Goal: Task Accomplishment & Management: Manage account settings

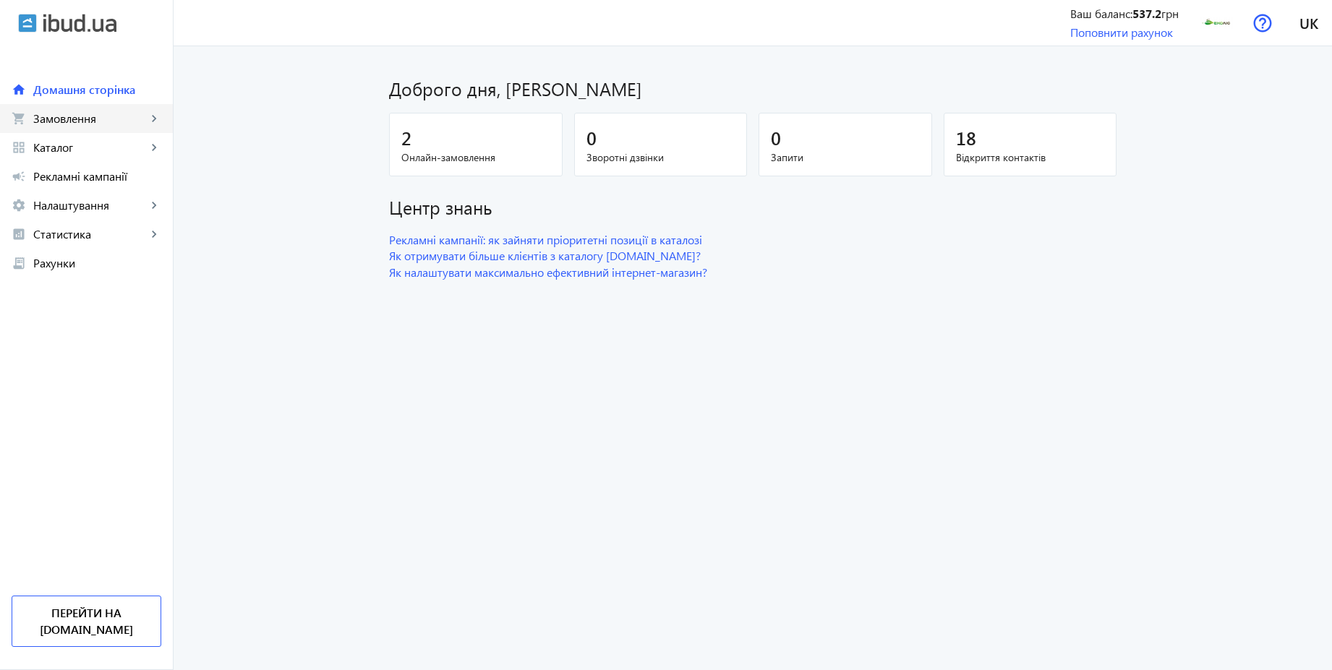
click at [124, 127] on link "shopping_cart Замовлення keyboard_arrow_right" at bounding box center [86, 118] width 173 height 29
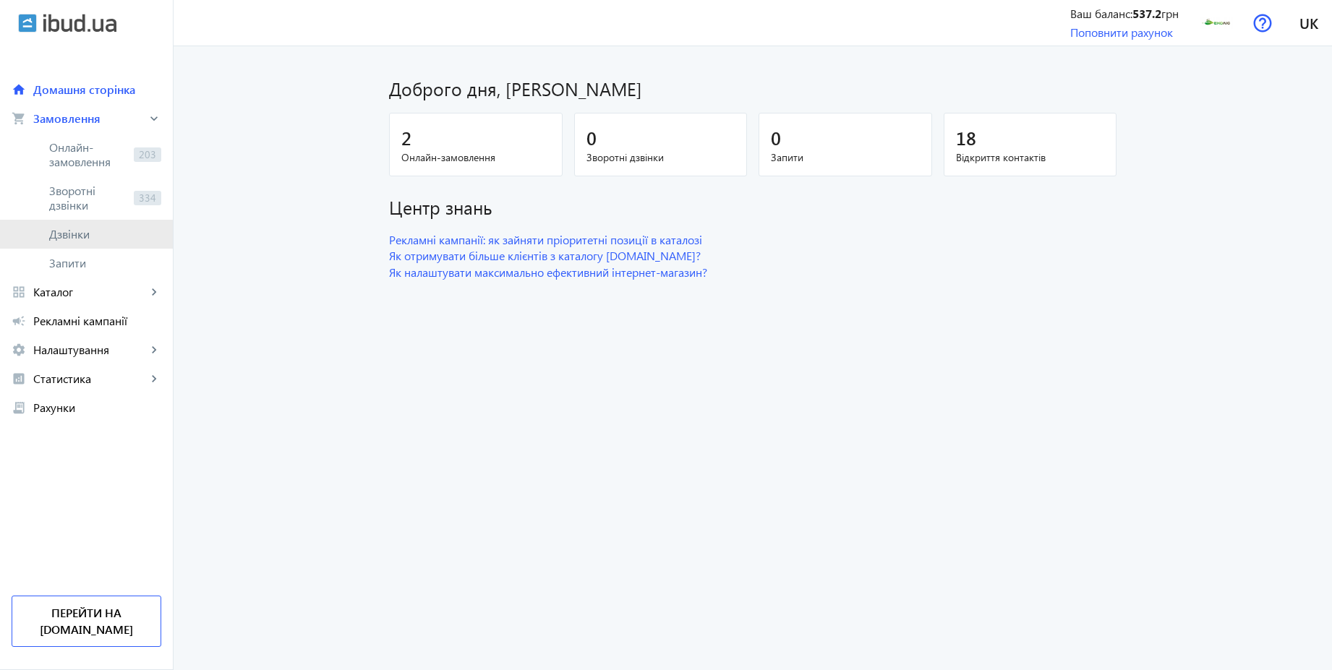
click at [72, 236] on span "Дзвінки" at bounding box center [105, 234] width 112 height 14
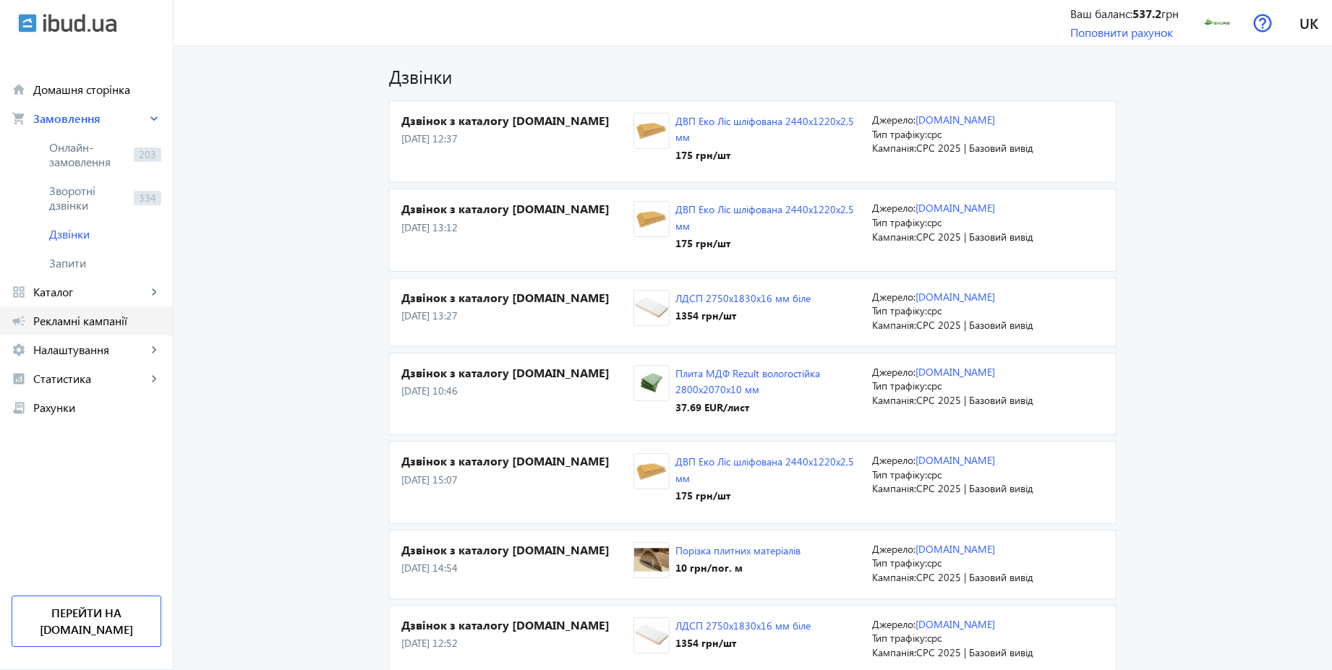
click at [110, 323] on span "Рекламні кампанії" at bounding box center [97, 321] width 128 height 14
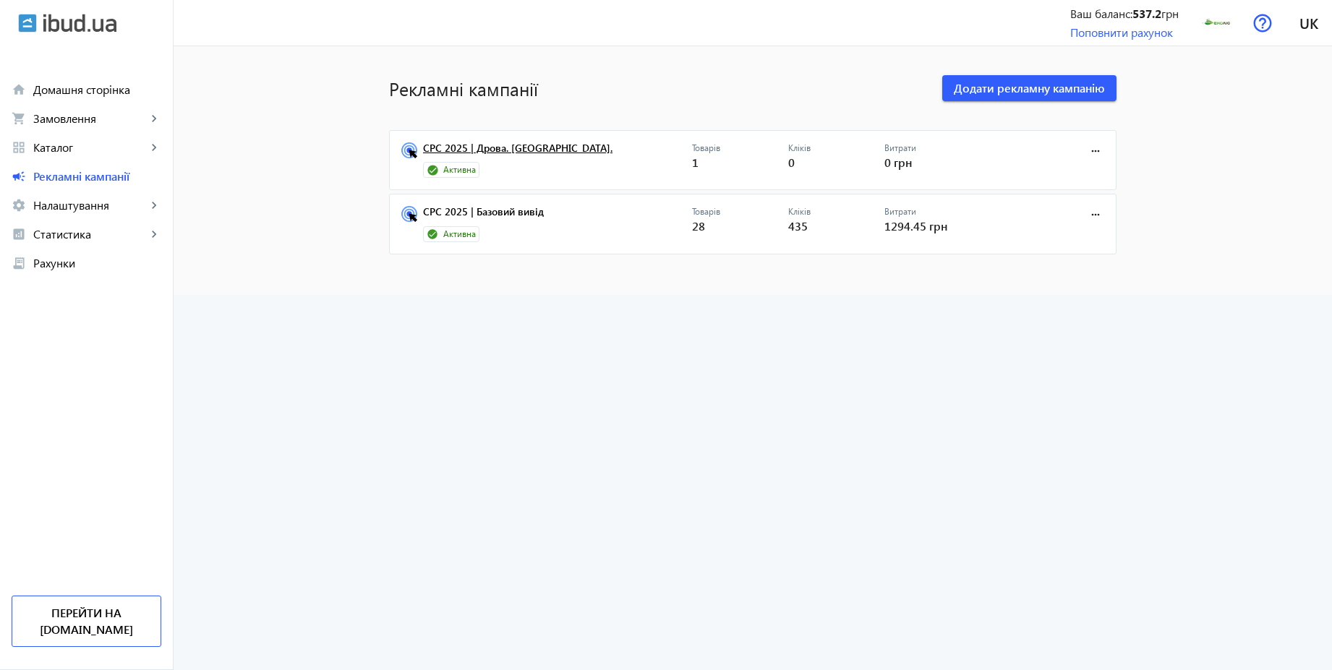
click at [505, 146] on link "CPC 2025 | Дрова. [GEOGRAPHIC_DATA]." at bounding box center [557, 152] width 269 height 20
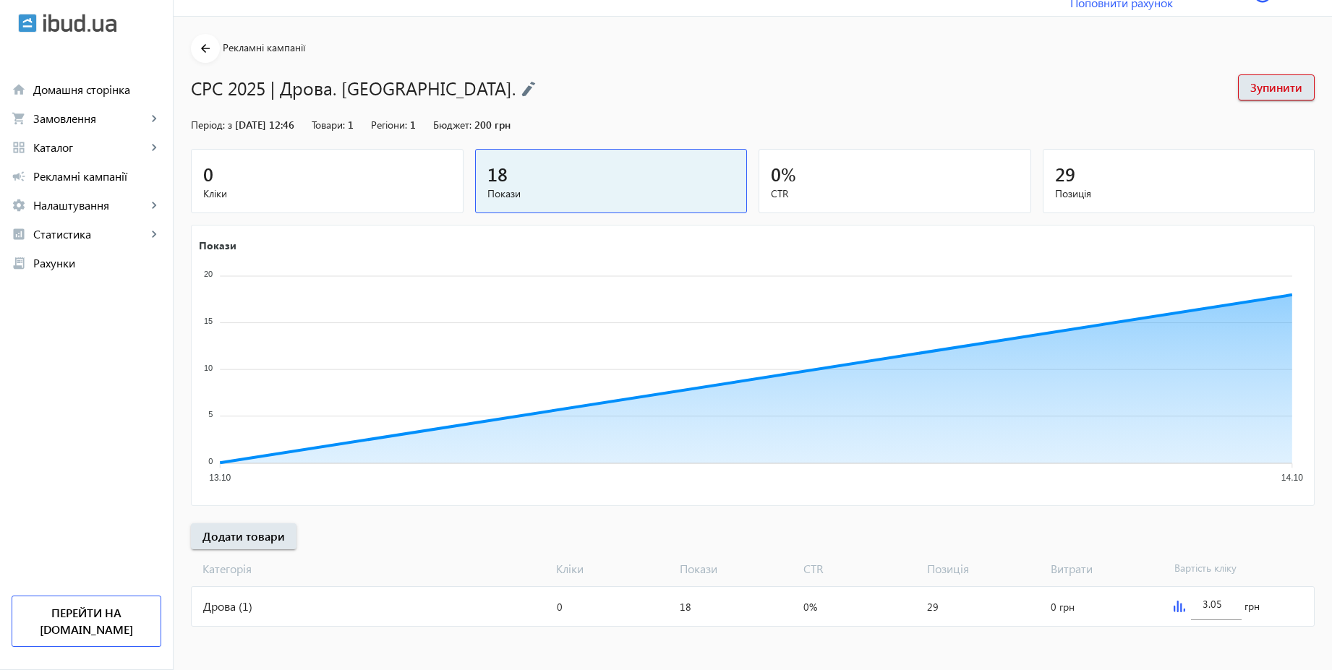
scroll to position [30, 0]
click at [120, 176] on span "Рекламні кампанії" at bounding box center [97, 176] width 128 height 14
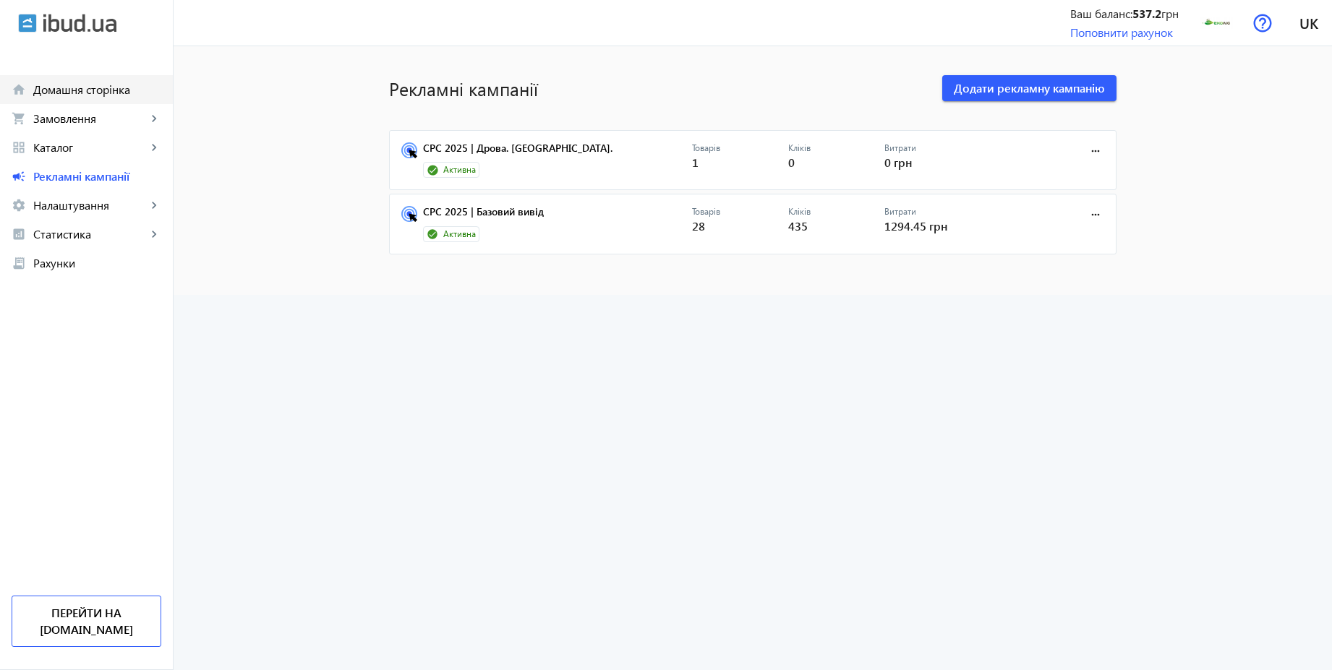
click at [97, 100] on link "home Домашня сторінка" at bounding box center [86, 89] width 173 height 29
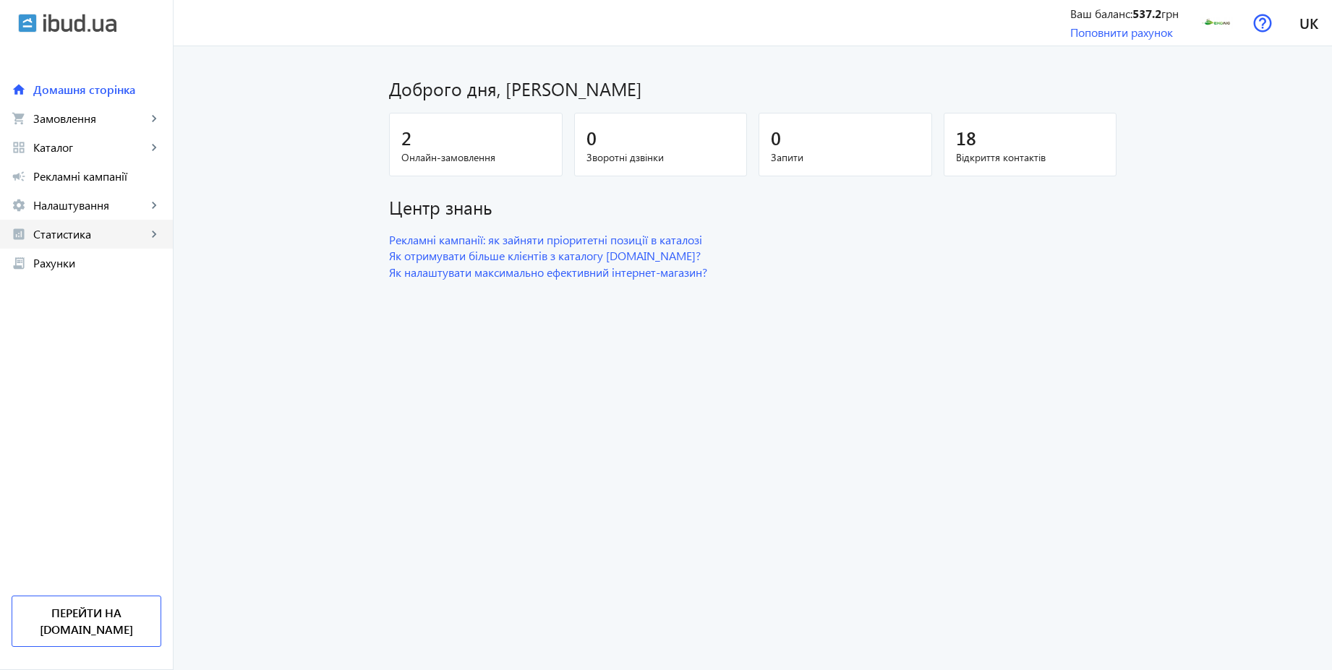
click at [85, 230] on span "Статистика" at bounding box center [90, 234] width 114 height 14
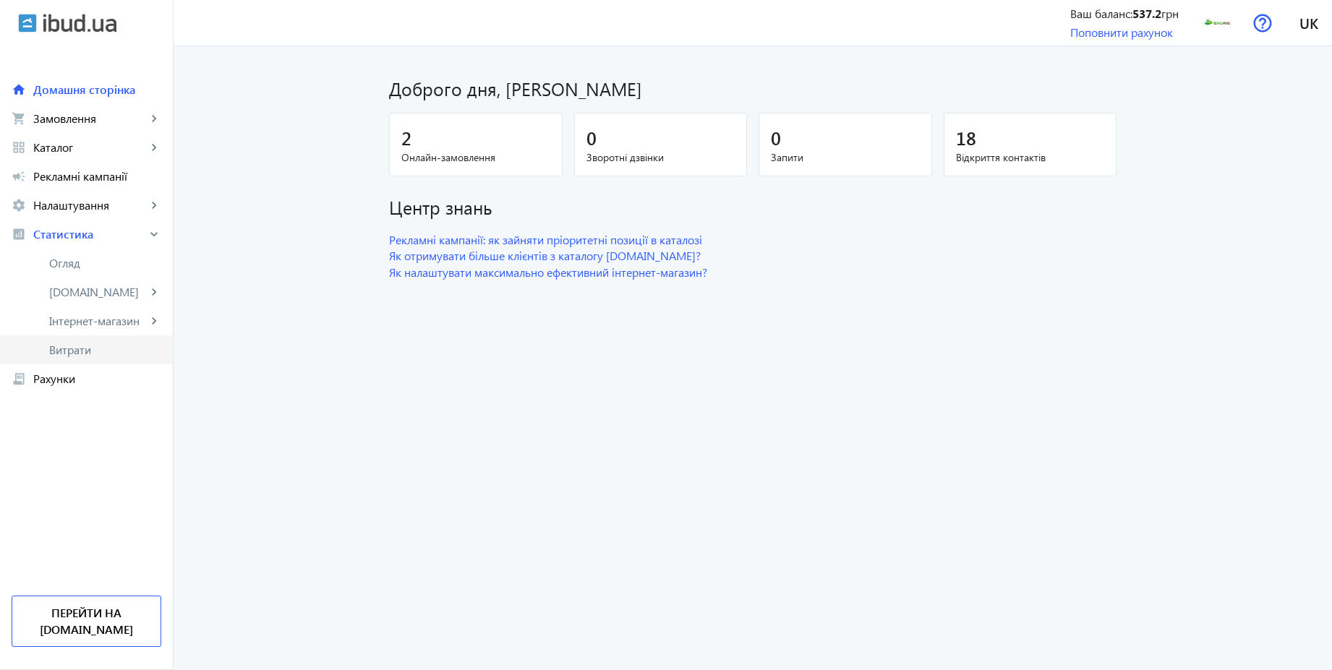
click at [82, 358] on link "Витрати" at bounding box center [86, 350] width 173 height 29
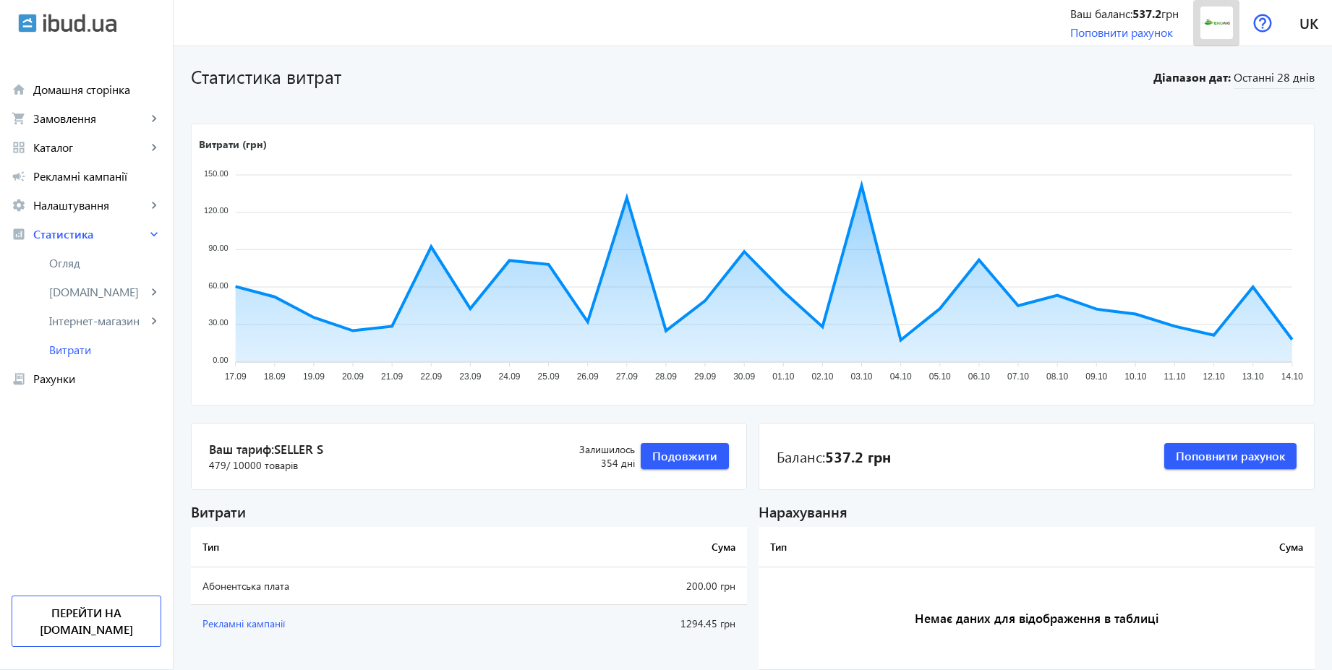
click at [1200, 21] on img at bounding box center [1216, 23] width 33 height 33
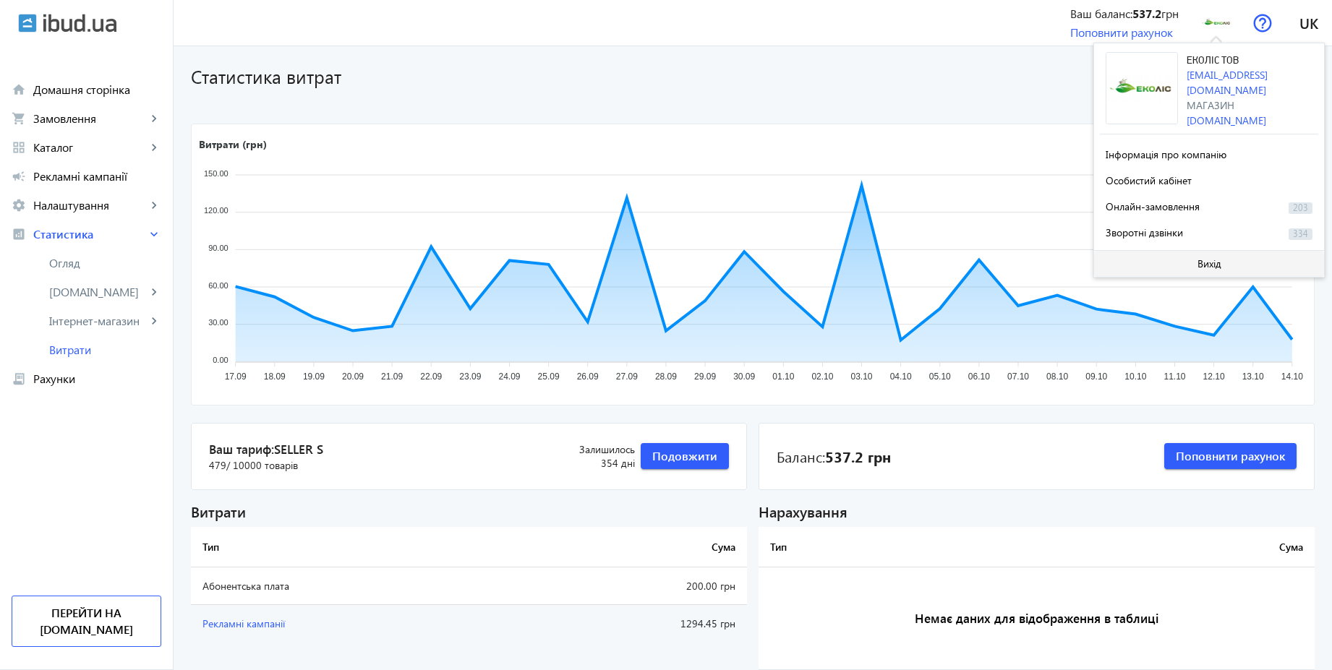
click at [1197, 258] on span "Вихід" at bounding box center [1209, 264] width 24 height 12
